Goal: Information Seeking & Learning: Learn about a topic

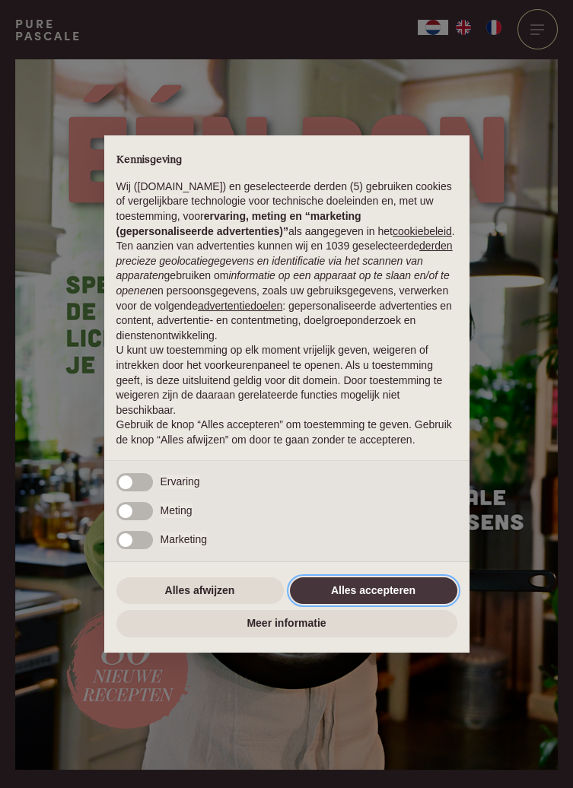
click at [402, 588] on button "Alles accepteren" at bounding box center [373, 590] width 167 height 27
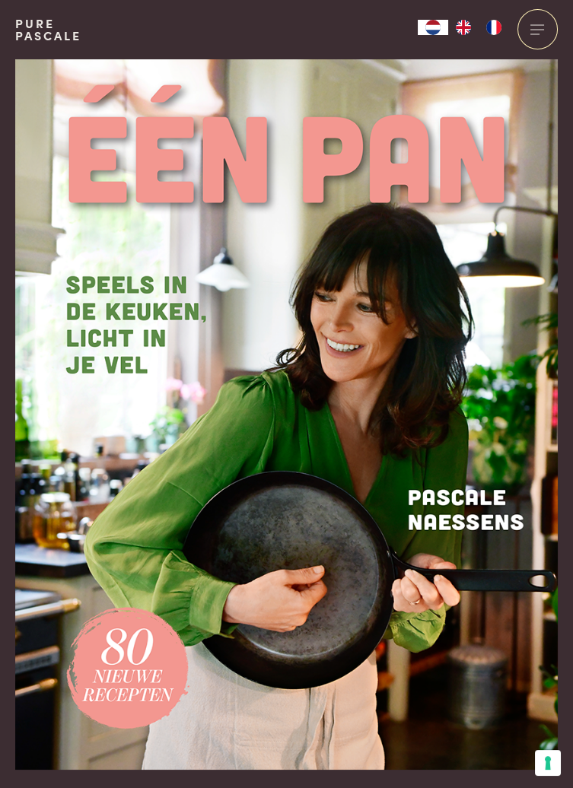
click at [541, 43] on div at bounding box center [537, 29] width 40 height 40
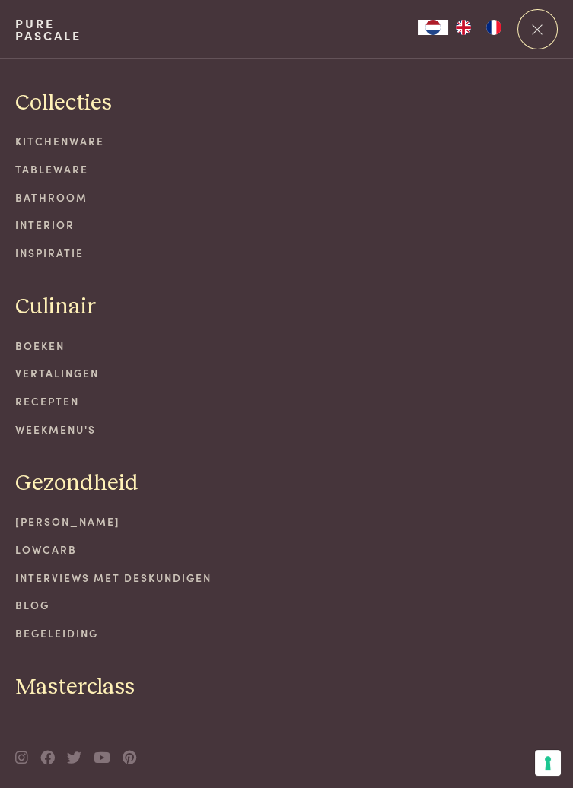
click at [43, 338] on link "Boeken" at bounding box center [286, 346] width 542 height 16
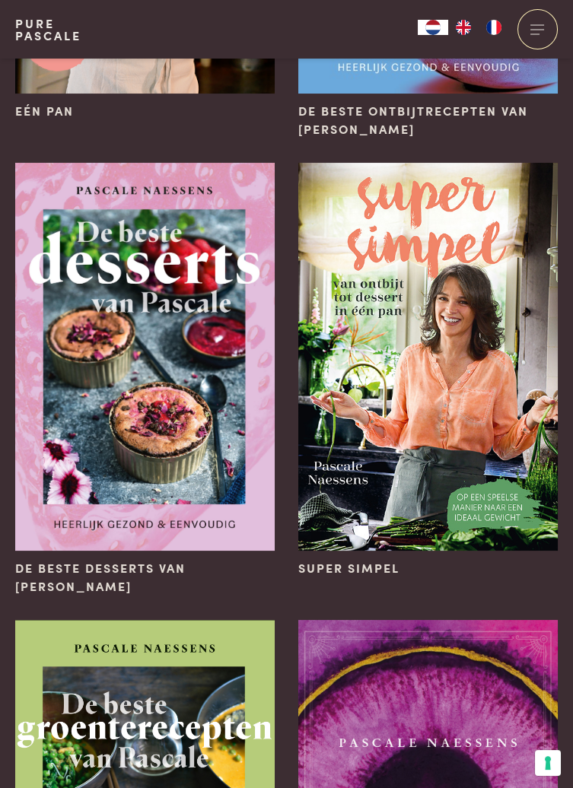
scroll to position [416, 0]
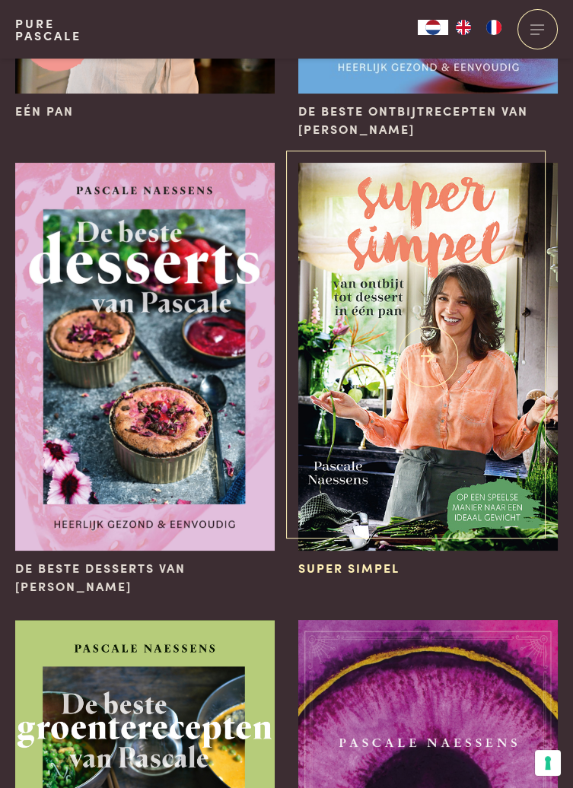
click at [526, 453] on img at bounding box center [427, 357] width 259 height 389
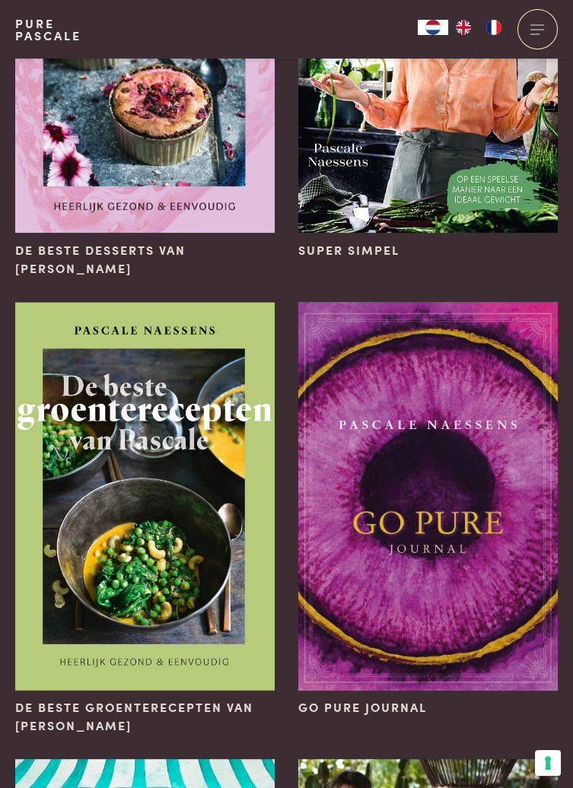
scroll to position [736, 0]
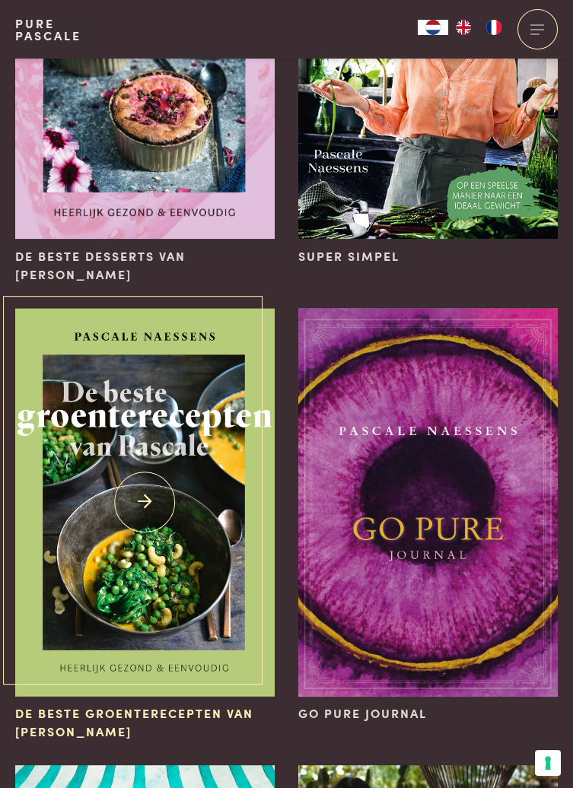
click at [199, 549] on img at bounding box center [144, 502] width 259 height 389
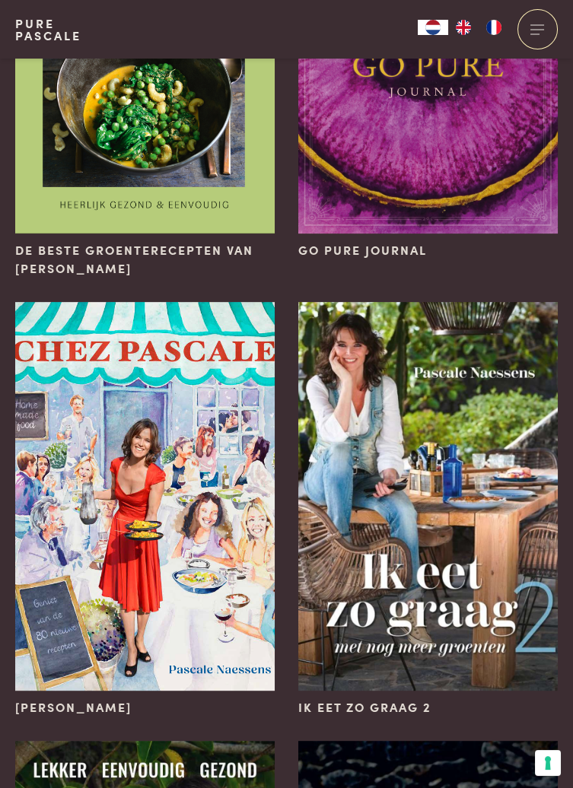
scroll to position [1170, 0]
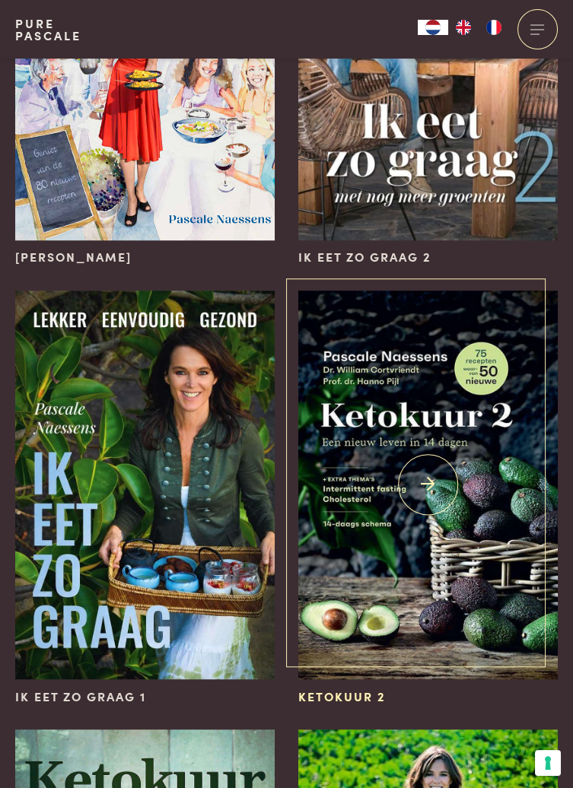
click at [518, 563] on img at bounding box center [427, 484] width 259 height 389
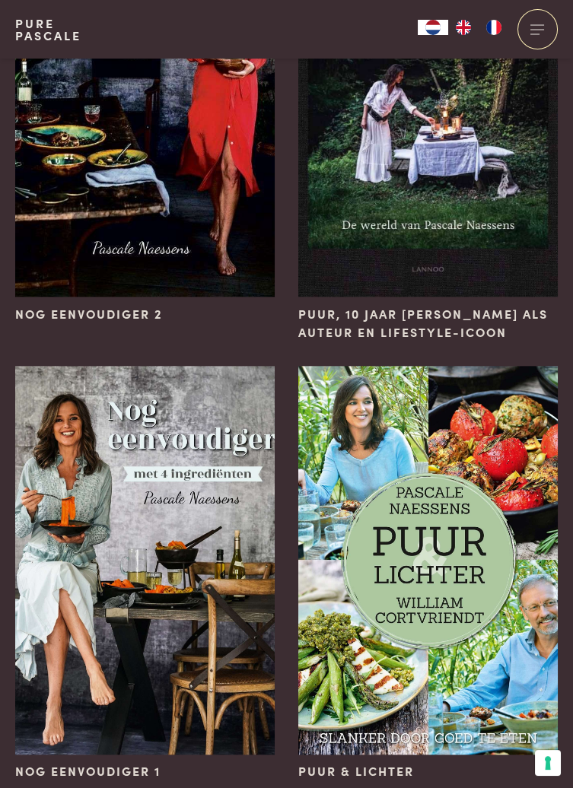
scroll to position [2903, 0]
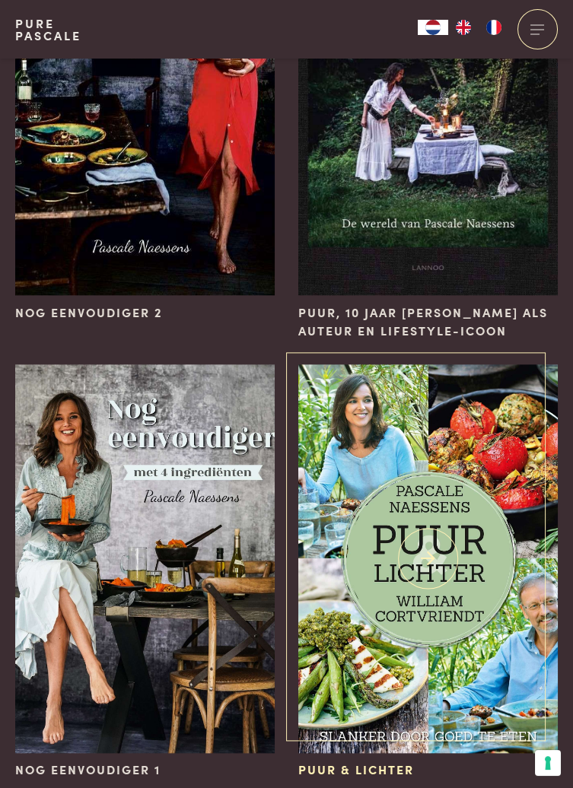
click at [520, 631] on img at bounding box center [427, 558] width 259 height 389
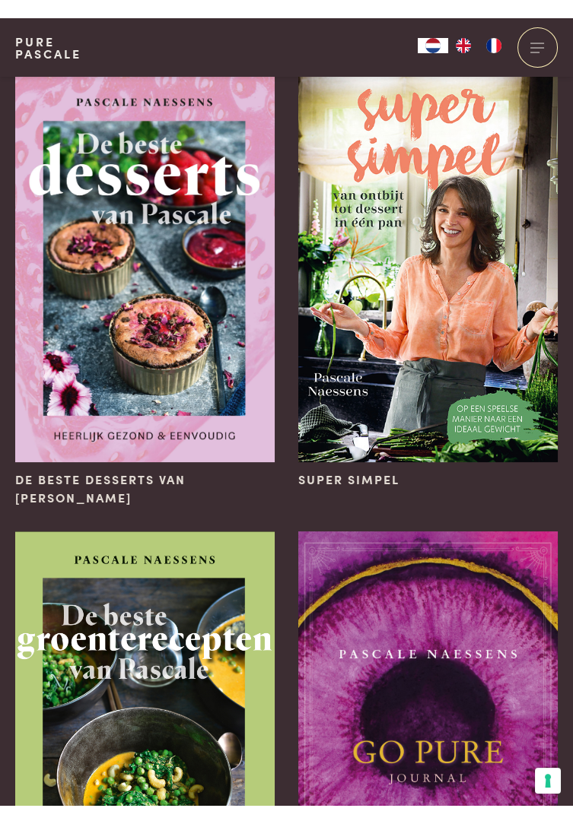
scroll to position [0, 0]
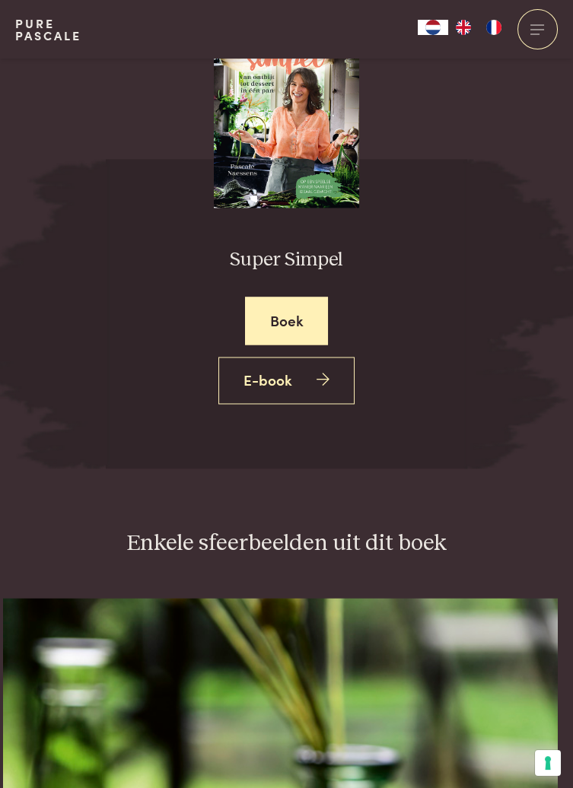
scroll to position [4179, 0]
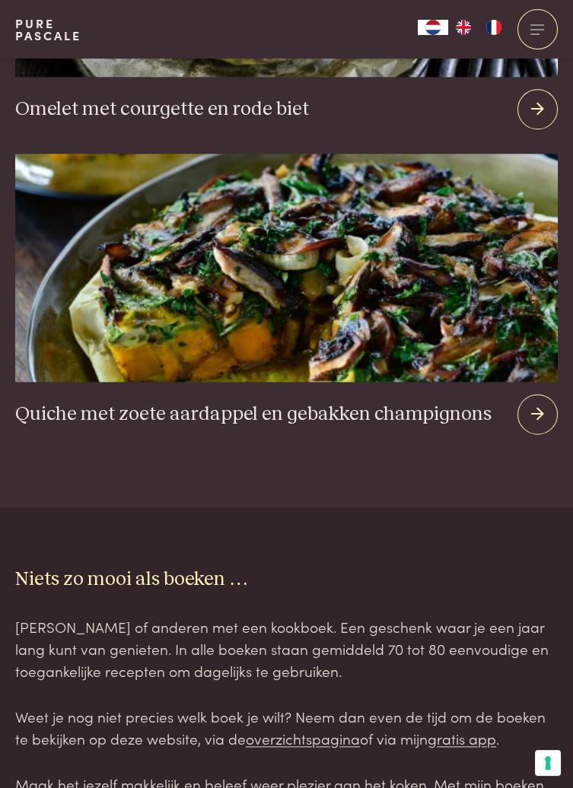
scroll to position [3266, 0]
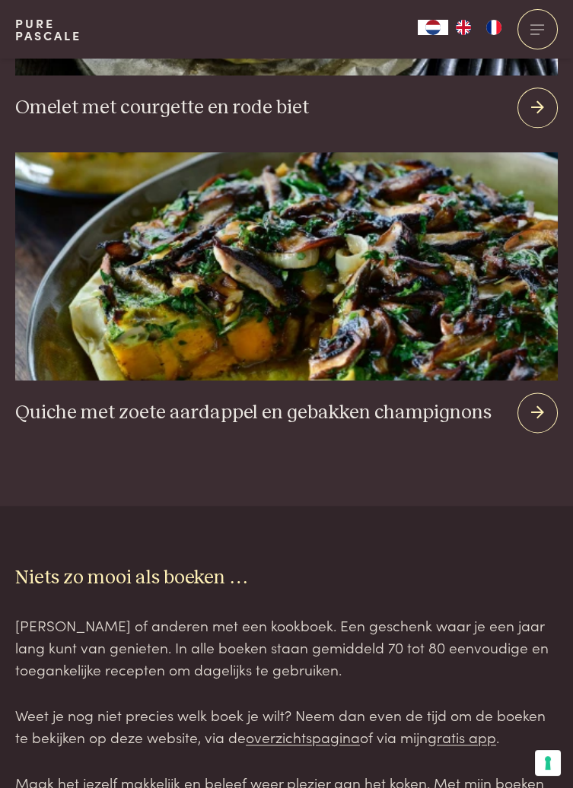
click at [506, 687] on div "Niets zo mooi als boeken … [PERSON_NAME] of anderen met een kookboek. Een gesch…" at bounding box center [286, 746] width 542 height 361
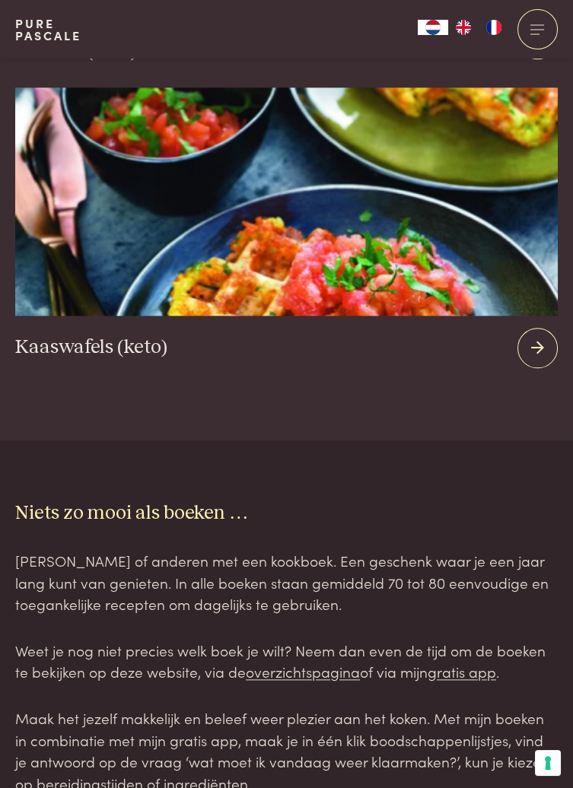
scroll to position [3083, 0]
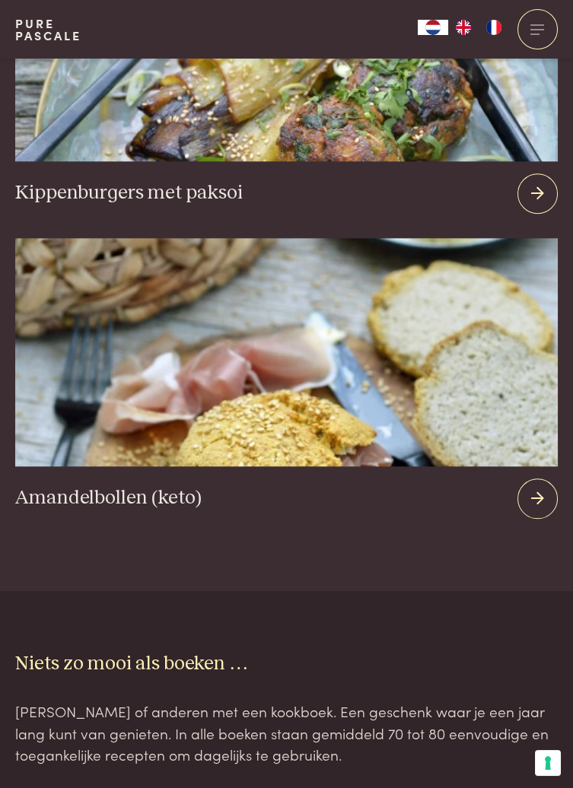
scroll to position [2922, 0]
